Goal: Task Accomplishment & Management: Manage account settings

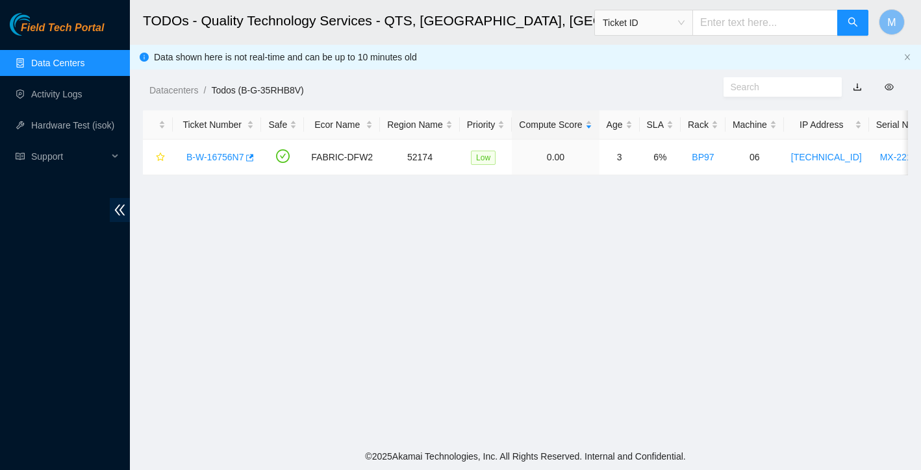
scroll to position [243, 0]
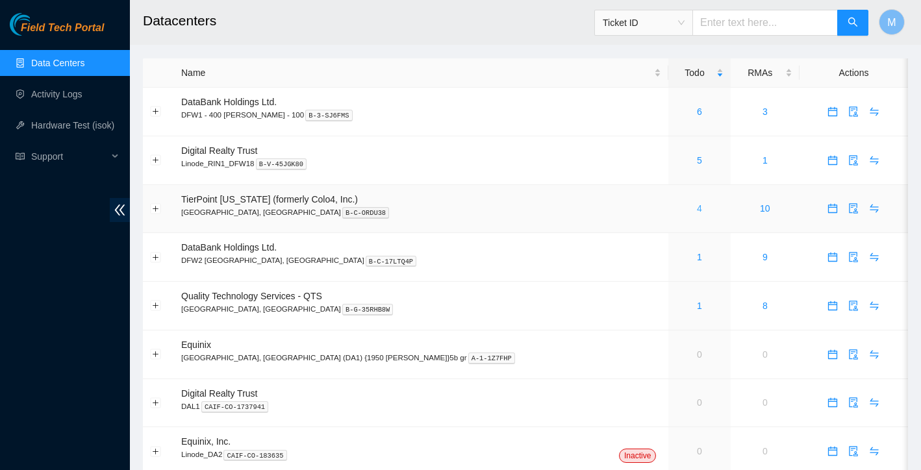
click at [697, 210] on link "4" at bounding box center [699, 208] width 5 height 10
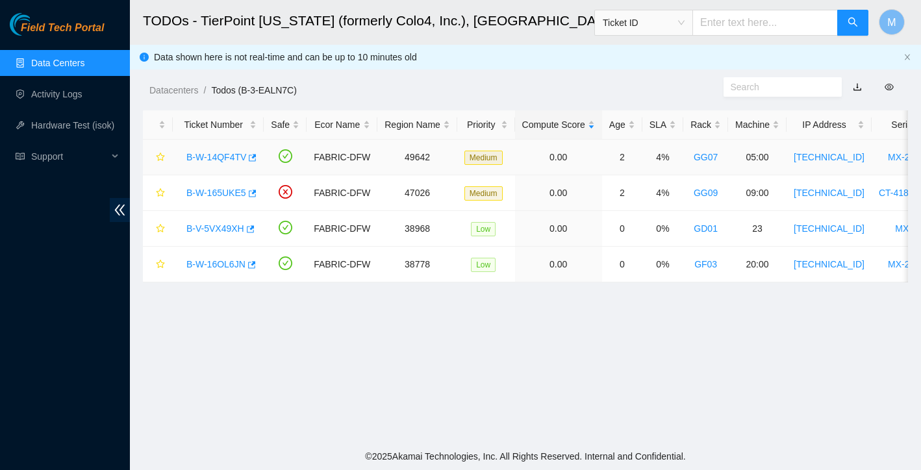
click at [219, 160] on link "B-W-14QF4TV" at bounding box center [216, 157] width 60 height 10
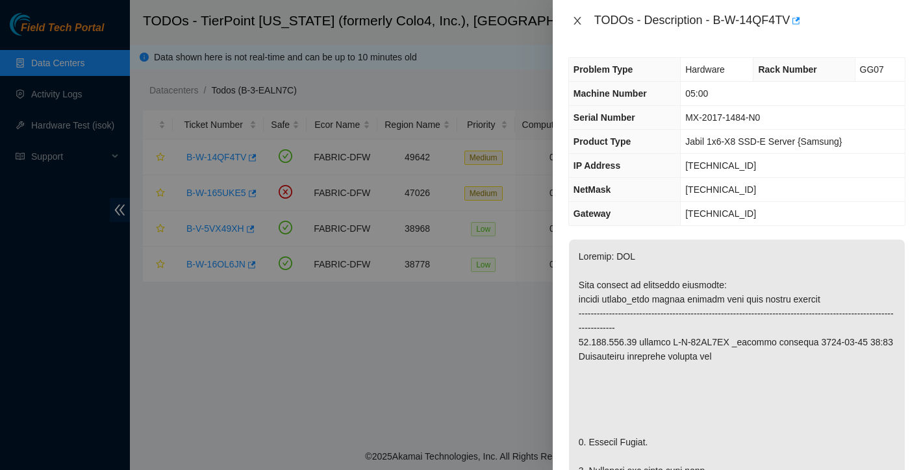
click at [579, 21] on icon "close" at bounding box center [577, 21] width 10 height 10
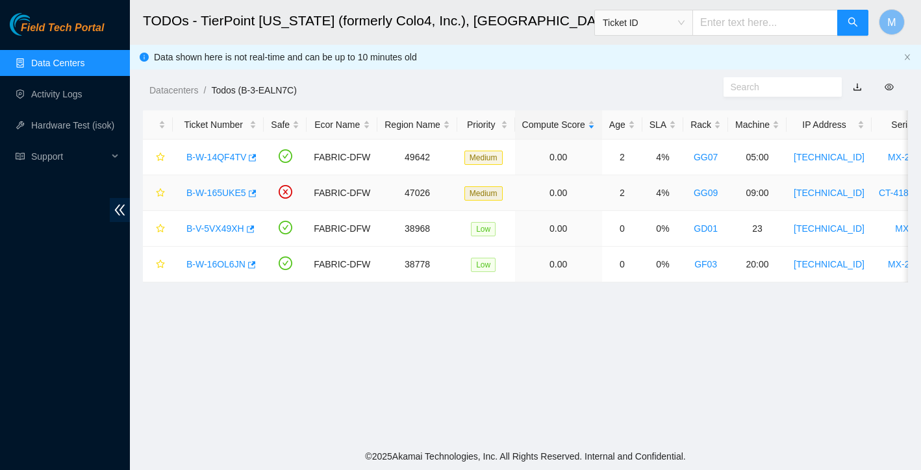
click at [231, 192] on link "B-W-165UKE5" at bounding box center [216, 193] width 60 height 10
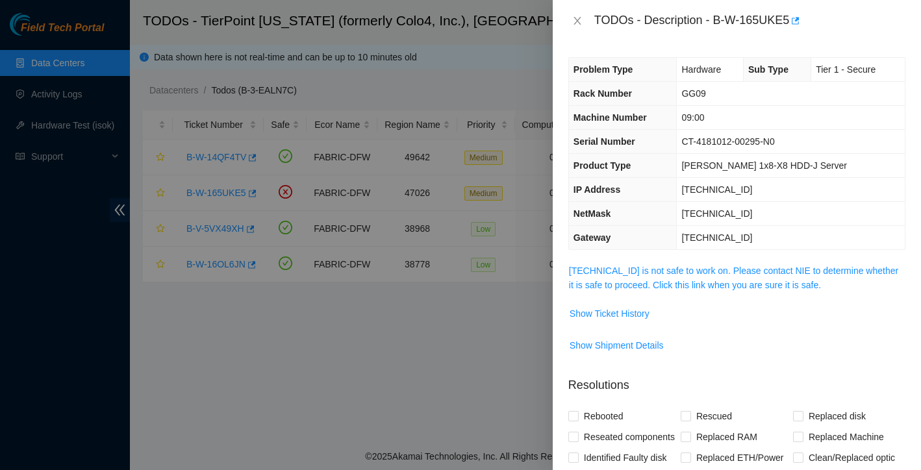
scroll to position [23, 0]
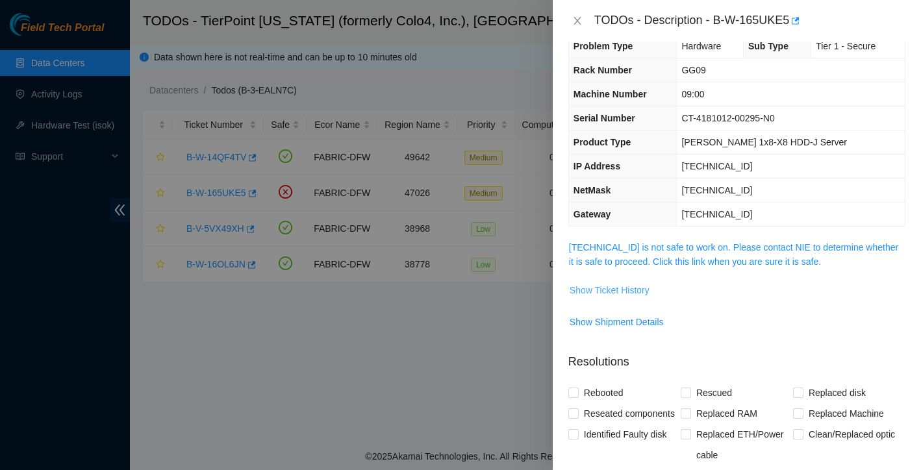
click at [627, 290] on span "Show Ticket History" at bounding box center [609, 290] width 80 height 14
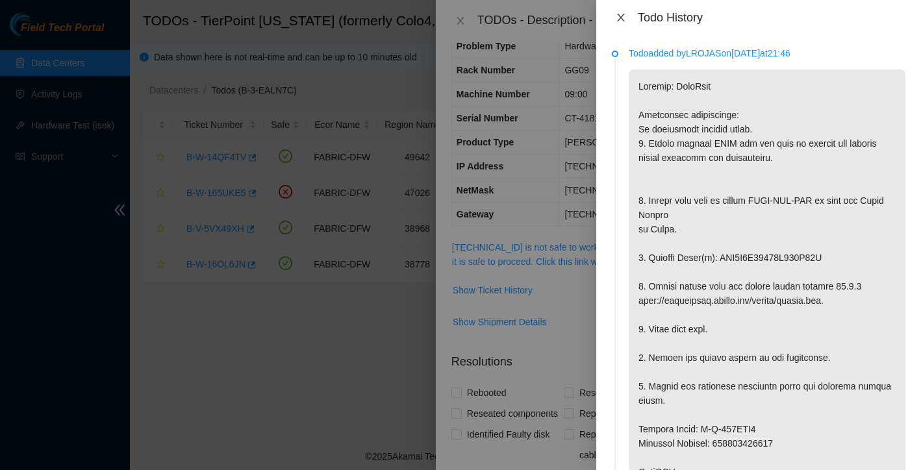
click at [623, 21] on icon "close" at bounding box center [620, 18] width 7 height 8
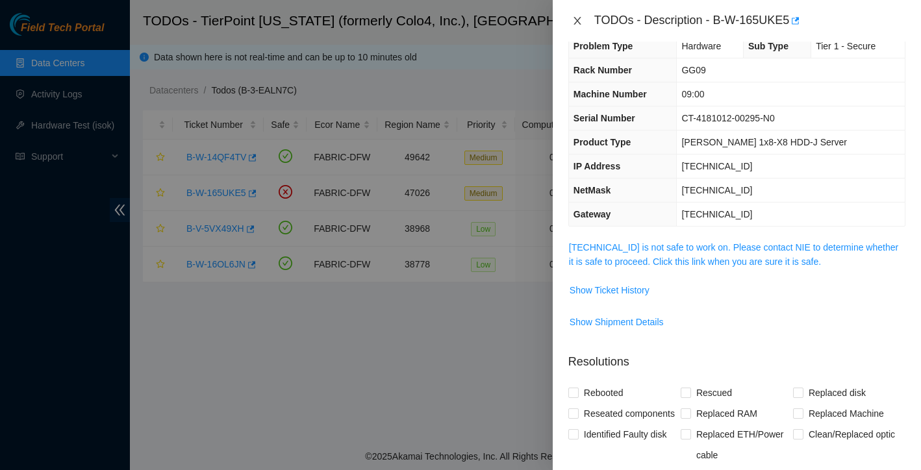
click at [572, 18] on icon "close" at bounding box center [577, 21] width 10 height 10
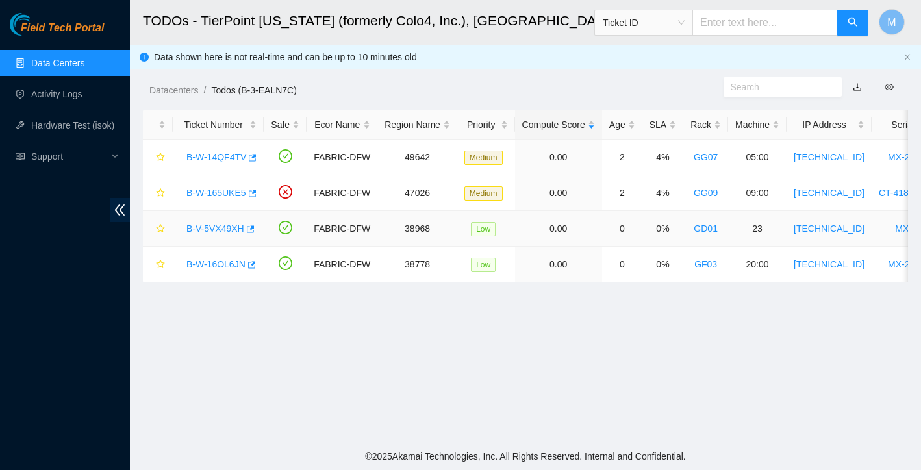
click at [227, 227] on link "B-V-5VX49XH" at bounding box center [215, 228] width 58 height 10
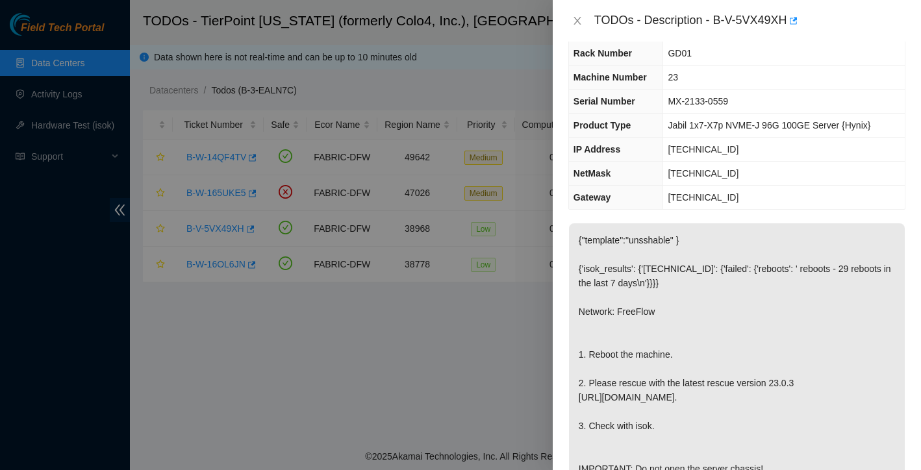
scroll to position [42, 0]
click at [576, 23] on icon "close" at bounding box center [577, 21] width 10 height 10
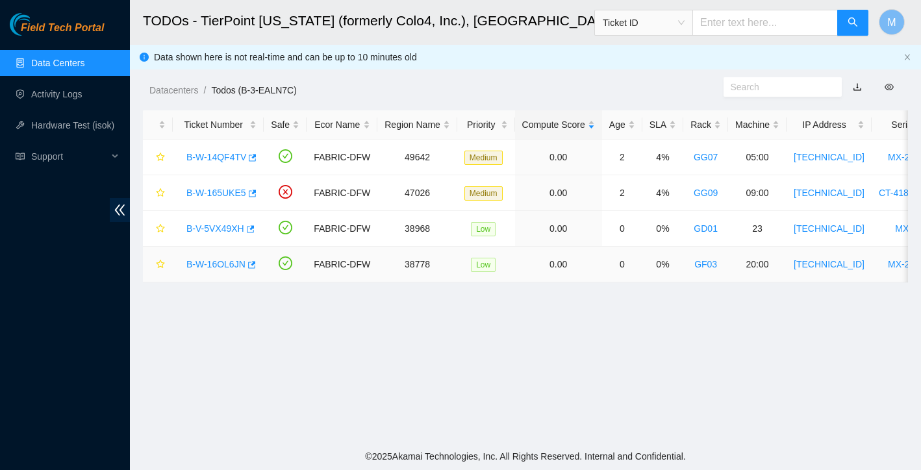
click at [234, 269] on link "B-W-16OL6JN" at bounding box center [215, 264] width 59 height 10
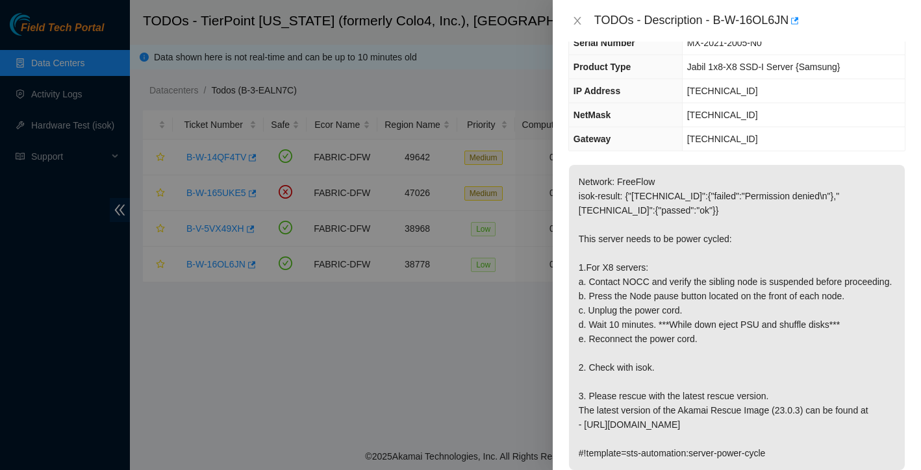
scroll to position [139, 0]
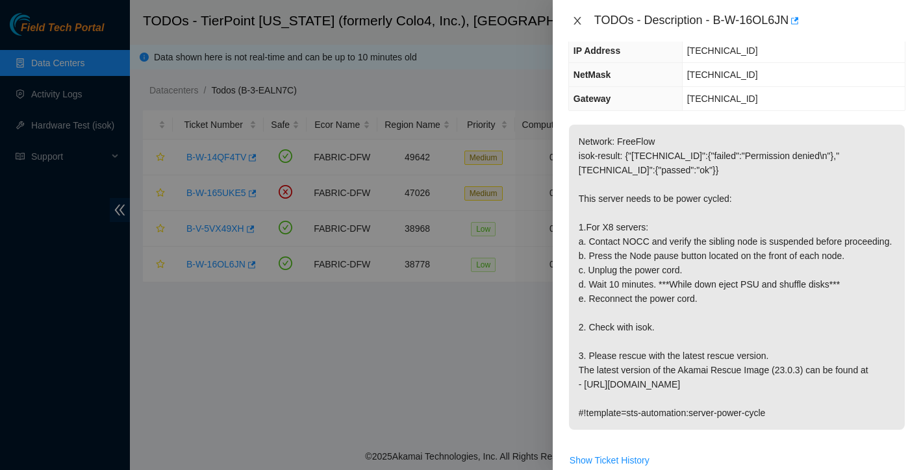
click at [579, 23] on icon "close" at bounding box center [576, 21] width 7 height 8
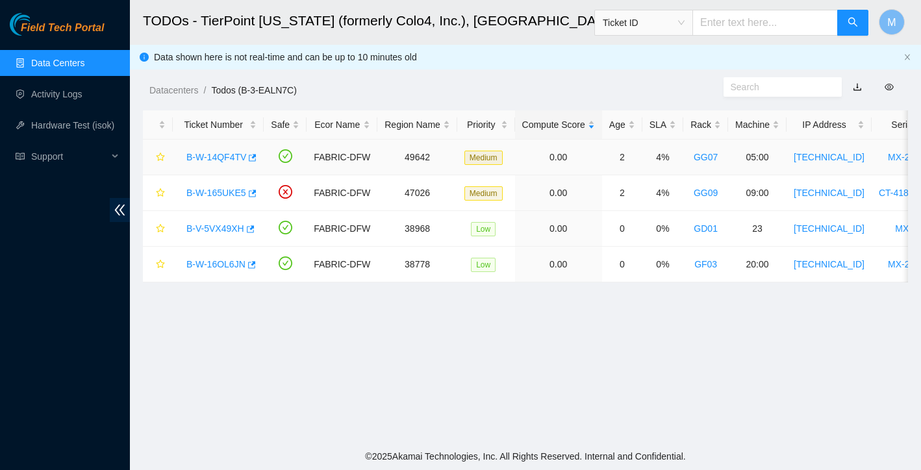
click at [218, 157] on link "B-W-14QF4TV" at bounding box center [216, 157] width 60 height 10
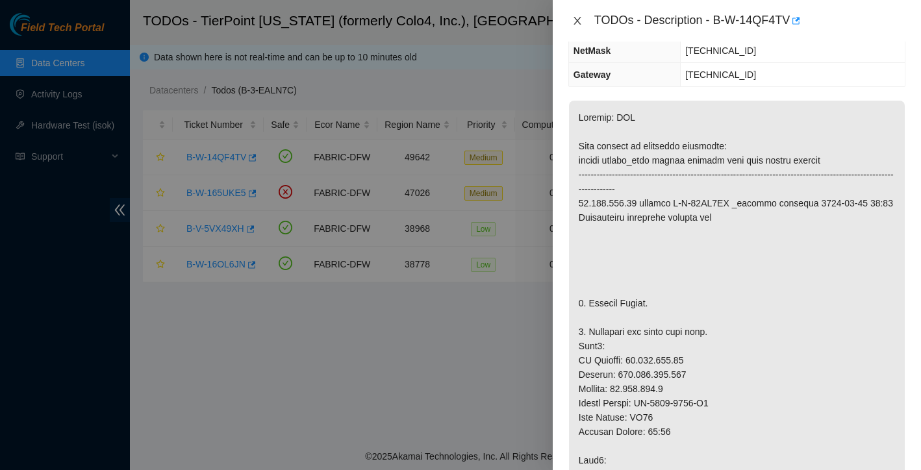
click at [579, 18] on icon "close" at bounding box center [576, 21] width 7 height 8
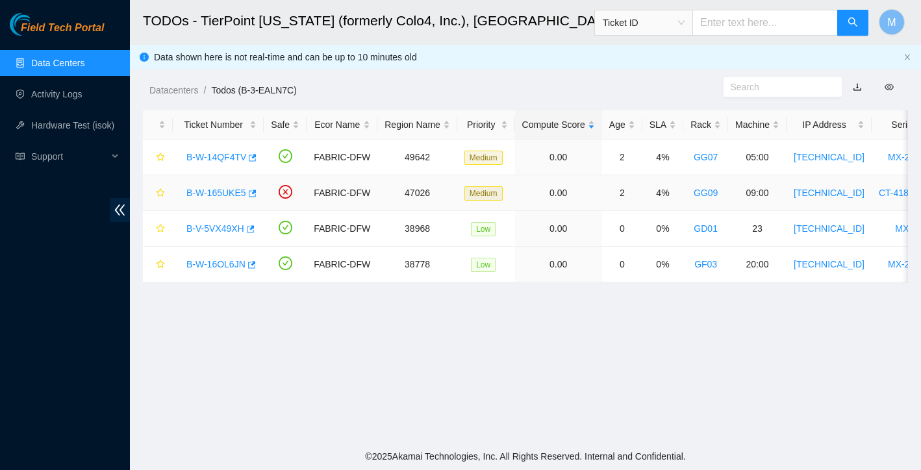
click at [212, 190] on link "B-W-165UKE5" at bounding box center [216, 193] width 60 height 10
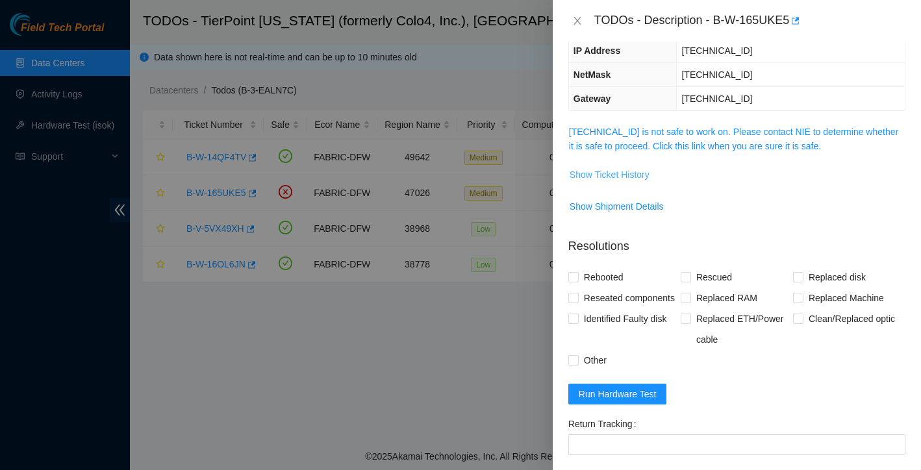
click at [606, 182] on button "Show Ticket History" at bounding box center [609, 174] width 81 height 21
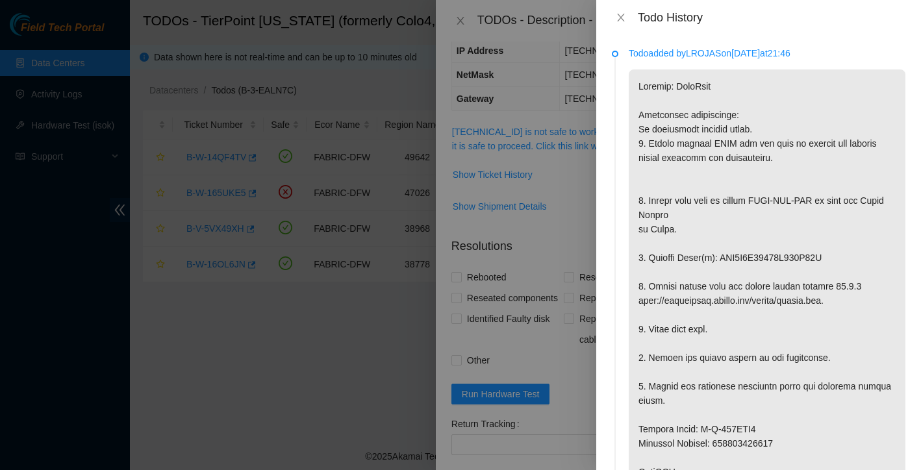
scroll to position [36, 0]
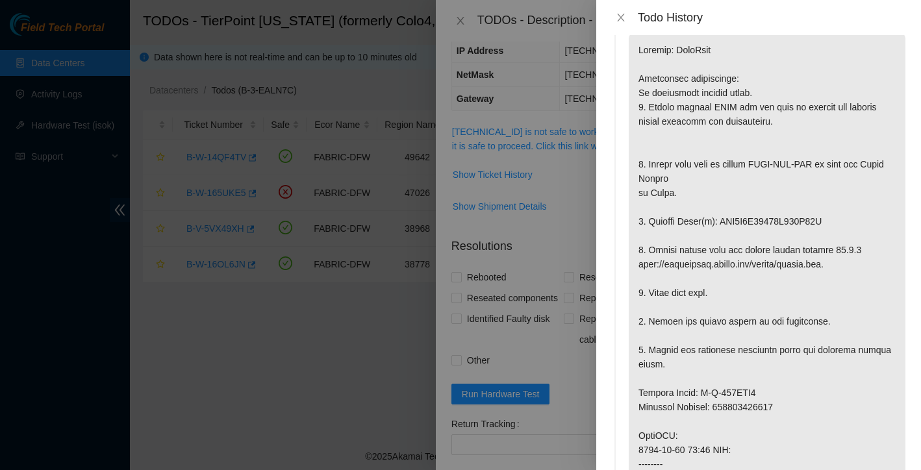
click at [623, 10] on div "Todo History" at bounding box center [758, 17] width 325 height 35
click at [620, 20] on icon "close" at bounding box center [621, 17] width 10 height 10
